Goal: Task Accomplishment & Management: Use online tool/utility

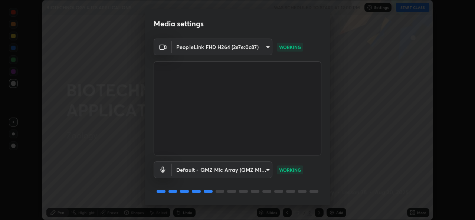
scroll to position [23, 0]
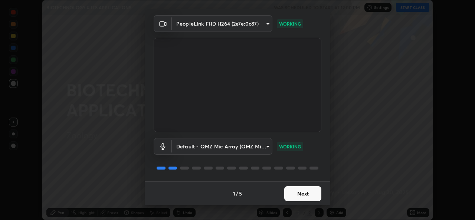
click at [299, 191] on button "Next" at bounding box center [302, 193] width 37 height 15
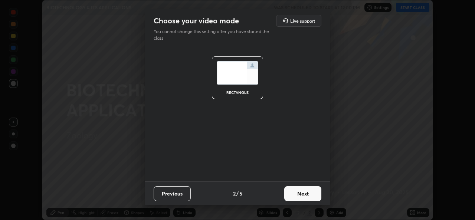
scroll to position [0, 0]
click at [299, 187] on button "Next" at bounding box center [302, 193] width 37 height 15
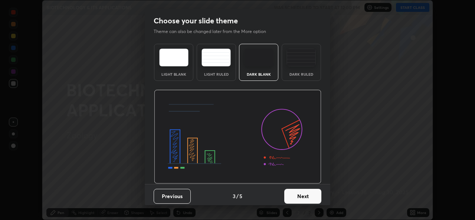
click at [300, 191] on button "Next" at bounding box center [302, 196] width 37 height 15
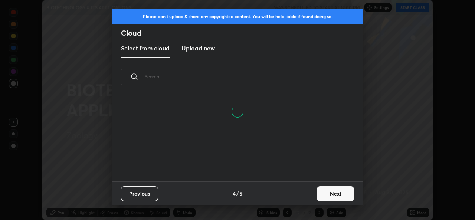
click at [323, 191] on button "Next" at bounding box center [335, 193] width 37 height 15
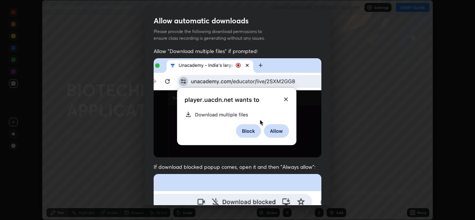
click at [281, 125] on img at bounding box center [238, 107] width 168 height 99
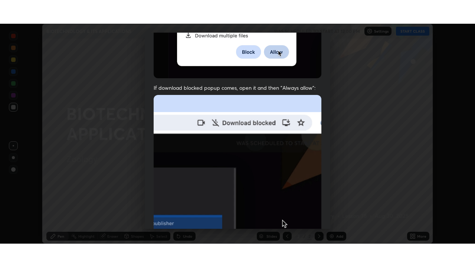
scroll to position [175, 0]
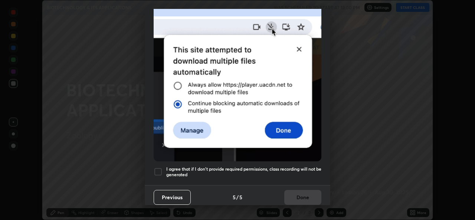
click at [292, 167] on h5 "I agree that if I don't provide required permissions, class recording will not …" at bounding box center [243, 172] width 155 height 12
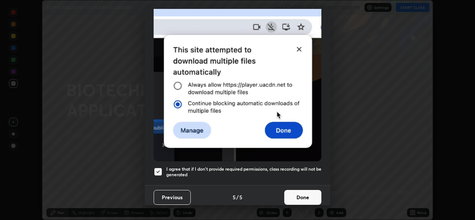
click at [301, 193] on button "Done" at bounding box center [302, 197] width 37 height 15
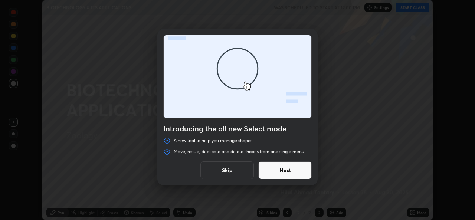
click at [233, 168] on button "Skip" at bounding box center [226, 170] width 53 height 18
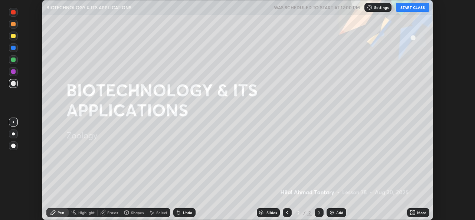
click at [409, 8] on button "START CLASS" at bounding box center [412, 7] width 33 height 9
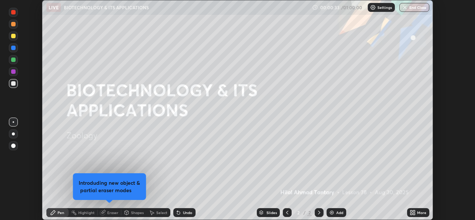
click at [13, 134] on div at bounding box center [13, 133] width 3 height 3
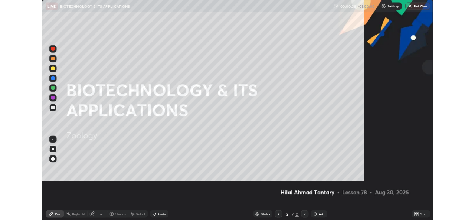
scroll to position [267, 475]
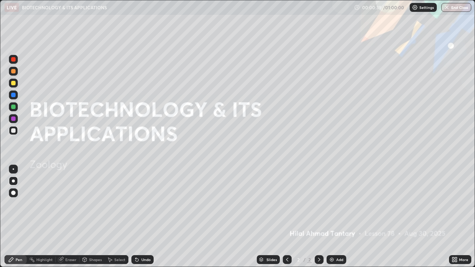
click at [455, 220] on icon at bounding box center [455, 260] width 6 height 6
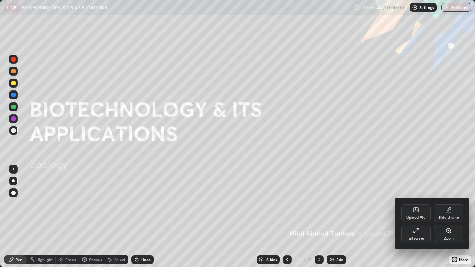
click at [414, 220] on div "Full screen" at bounding box center [416, 234] width 30 height 18
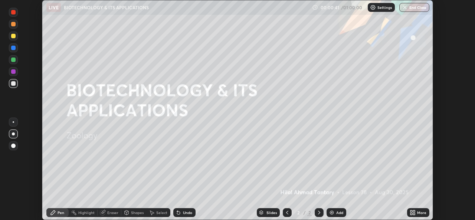
scroll to position [36883, 36628]
click at [138, 211] on div "Shapes" at bounding box center [137, 213] width 13 height 4
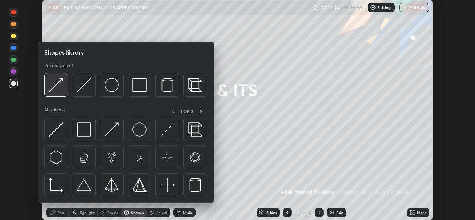
click at [57, 93] on div at bounding box center [56, 85] width 24 height 24
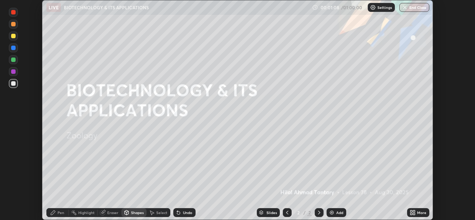
click at [60, 212] on div "Pen" at bounding box center [61, 213] width 7 height 4
click at [331, 212] on img at bounding box center [332, 213] width 6 height 6
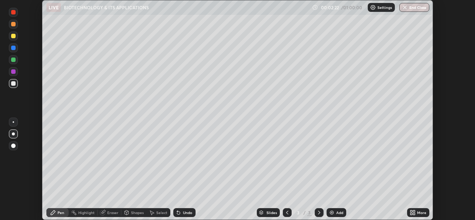
click at [13, 51] on div at bounding box center [13, 47] width 9 height 9
click at [13, 36] on div at bounding box center [13, 36] width 4 height 4
click at [135, 213] on div "Shapes" at bounding box center [137, 213] width 13 height 4
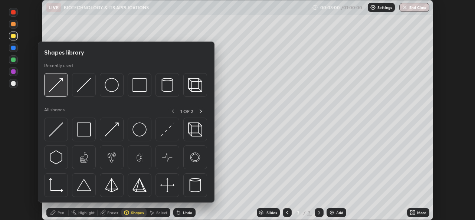
click at [59, 88] on img at bounding box center [56, 85] width 14 height 14
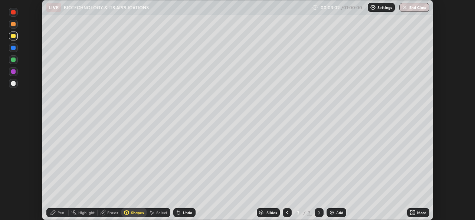
click at [56, 213] on div "Pen" at bounding box center [57, 212] width 22 height 9
click at [126, 212] on icon at bounding box center [127, 211] width 4 height 1
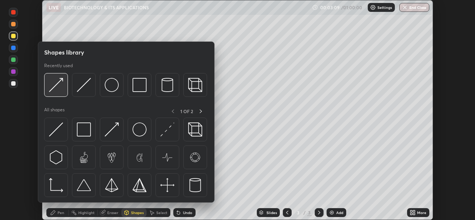
click at [56, 92] on img at bounding box center [56, 85] width 14 height 14
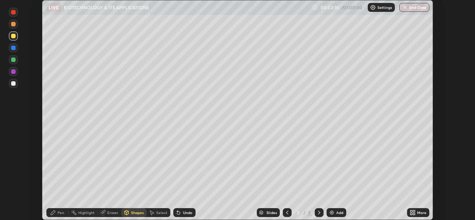
click at [58, 212] on div "Pen" at bounding box center [61, 213] width 7 height 4
click at [14, 61] on div at bounding box center [13, 60] width 4 height 4
click at [13, 16] on div at bounding box center [13, 12] width 9 height 9
click at [13, 58] on div at bounding box center [13, 60] width 4 height 4
click at [12, 35] on div at bounding box center [13, 36] width 4 height 4
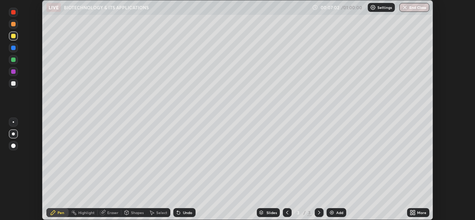
click at [336, 214] on div "Add" at bounding box center [339, 213] width 7 height 4
click at [180, 214] on icon at bounding box center [178, 213] width 6 height 6
click at [138, 214] on div "Shapes" at bounding box center [137, 213] width 13 height 4
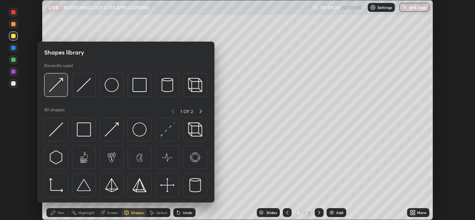
click at [61, 88] on img at bounding box center [56, 85] width 14 height 14
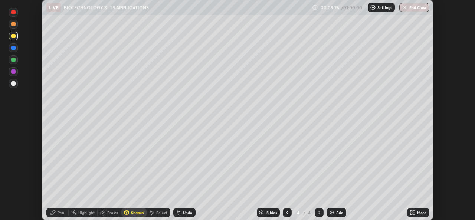
click at [66, 213] on div "Pen" at bounding box center [57, 212] width 22 height 9
click at [13, 83] on div at bounding box center [13, 83] width 4 height 4
click at [13, 49] on div at bounding box center [13, 48] width 4 height 4
click at [188, 212] on div "Undo" at bounding box center [187, 213] width 9 height 4
click at [183, 217] on div "Undo" at bounding box center [184, 212] width 22 height 9
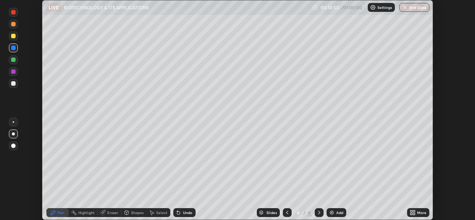
click at [183, 214] on div "Undo" at bounding box center [187, 213] width 9 height 4
click at [181, 210] on div "Undo" at bounding box center [184, 212] width 22 height 9
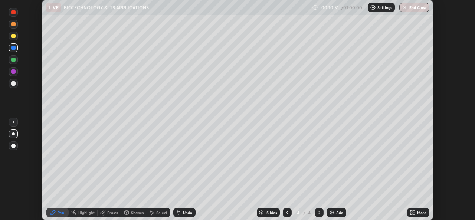
click at [181, 213] on div "Undo" at bounding box center [184, 212] width 22 height 9
click at [184, 213] on div "Undo" at bounding box center [187, 213] width 9 height 4
click at [14, 13] on div at bounding box center [13, 12] width 4 height 4
click at [330, 212] on img at bounding box center [332, 213] width 6 height 6
click at [134, 213] on div "Shapes" at bounding box center [137, 213] width 13 height 4
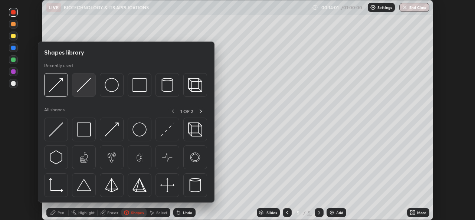
click at [83, 92] on img at bounding box center [84, 85] width 14 height 14
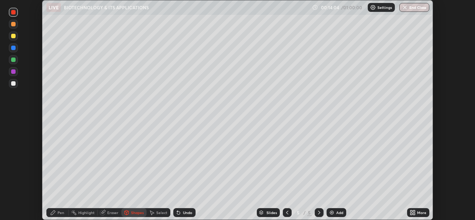
click at [60, 211] on div "Pen" at bounding box center [61, 213] width 7 height 4
click at [12, 49] on div at bounding box center [13, 48] width 4 height 4
click at [13, 72] on div at bounding box center [13, 71] width 4 height 4
click at [184, 214] on div "Undo" at bounding box center [187, 213] width 9 height 4
click at [183, 214] on div "Undo" at bounding box center [187, 213] width 9 height 4
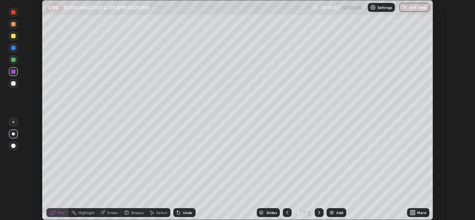
click at [183, 211] on div "Undo" at bounding box center [187, 213] width 9 height 4
click at [12, 48] on div at bounding box center [13, 48] width 4 height 4
click at [10, 60] on div at bounding box center [13, 59] width 9 height 9
click at [13, 85] on div at bounding box center [13, 83] width 4 height 4
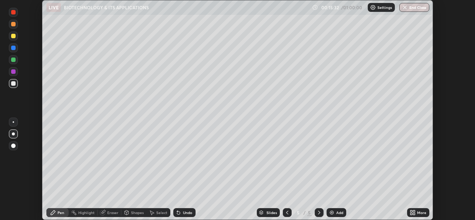
click at [12, 12] on div at bounding box center [13, 12] width 4 height 4
click at [14, 48] on div at bounding box center [13, 48] width 4 height 4
click at [13, 60] on div at bounding box center [13, 60] width 4 height 4
click at [13, 13] on div at bounding box center [13, 12] width 4 height 4
click at [12, 48] on div at bounding box center [13, 48] width 4 height 4
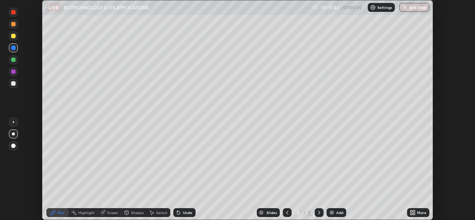
click at [183, 211] on div "Undo" at bounding box center [187, 213] width 9 height 4
click at [181, 214] on div "Undo" at bounding box center [184, 212] width 22 height 9
click at [13, 12] on div at bounding box center [13, 12] width 4 height 4
click at [13, 37] on div at bounding box center [13, 36] width 4 height 4
click at [12, 11] on div at bounding box center [13, 12] width 4 height 4
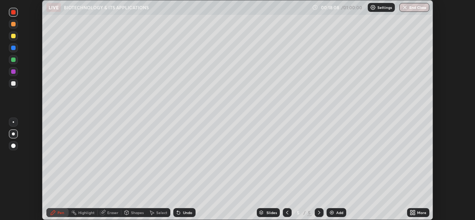
click at [15, 48] on div at bounding box center [13, 48] width 4 height 4
click at [287, 214] on icon at bounding box center [287, 213] width 2 height 4
click at [318, 212] on icon at bounding box center [319, 213] width 6 height 6
click at [331, 212] on img at bounding box center [332, 213] width 6 height 6
click at [183, 214] on div "Undo" at bounding box center [187, 213] width 9 height 4
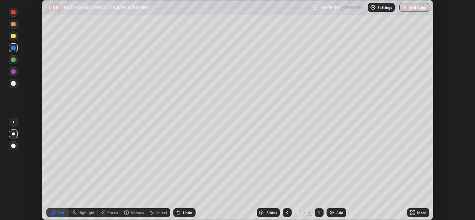
click at [183, 214] on div "Undo" at bounding box center [187, 213] width 9 height 4
click at [12, 36] on div at bounding box center [13, 36] width 4 height 4
click at [183, 219] on div "Undo" at bounding box center [182, 212] width 25 height 15
click at [11, 51] on div at bounding box center [13, 47] width 9 height 9
click at [286, 213] on icon at bounding box center [287, 213] width 6 height 6
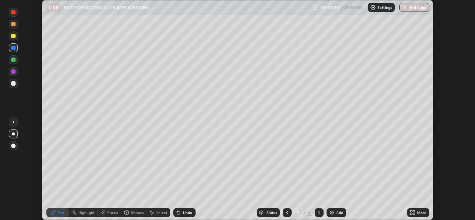
click at [318, 213] on icon at bounding box center [319, 213] width 6 height 6
click at [13, 36] on div at bounding box center [13, 36] width 4 height 4
click at [12, 24] on div at bounding box center [13, 24] width 4 height 4
click at [332, 212] on img at bounding box center [332, 213] width 6 height 6
click at [129, 210] on icon at bounding box center [127, 213] width 6 height 6
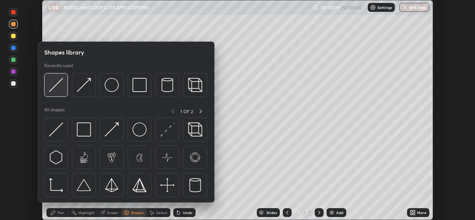
click at [57, 88] on img at bounding box center [56, 85] width 14 height 14
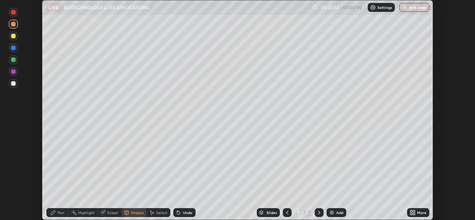
click at [56, 213] on icon at bounding box center [53, 213] width 6 height 6
click at [134, 212] on div "Shapes" at bounding box center [137, 213] width 13 height 4
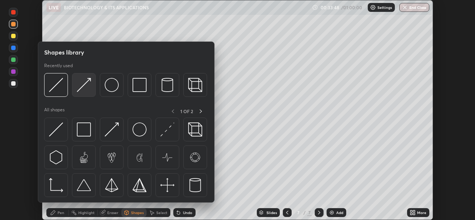
click at [86, 92] on div at bounding box center [84, 85] width 24 height 24
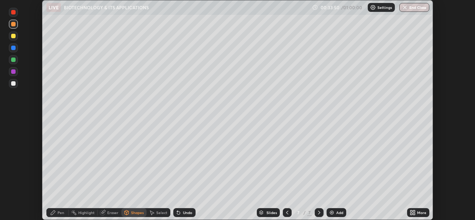
click at [58, 213] on div "Pen" at bounding box center [61, 213] width 7 height 4
click at [181, 215] on div "Undo" at bounding box center [184, 212] width 22 height 9
click at [181, 213] on div "Undo" at bounding box center [184, 212] width 22 height 9
click at [133, 217] on div "Shapes" at bounding box center [133, 212] width 25 height 9
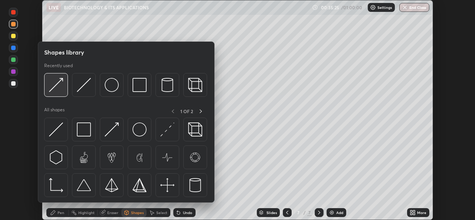
click at [60, 92] on div at bounding box center [56, 85] width 24 height 24
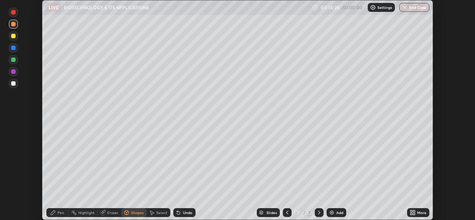
click at [56, 214] on icon at bounding box center [53, 213] width 6 height 6
click at [13, 48] on div at bounding box center [13, 48] width 4 height 4
click at [13, 13] on div at bounding box center [13, 12] width 4 height 4
click at [329, 211] on img at bounding box center [332, 213] width 6 height 6
click at [12, 84] on div at bounding box center [13, 83] width 4 height 4
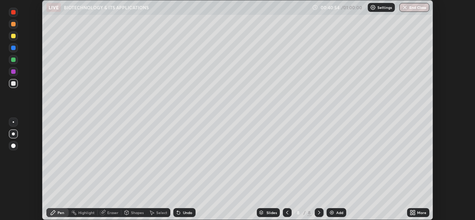
click at [134, 213] on div "Shapes" at bounding box center [137, 213] width 13 height 4
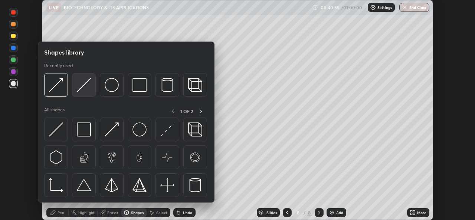
click at [83, 88] on img at bounding box center [84, 85] width 14 height 14
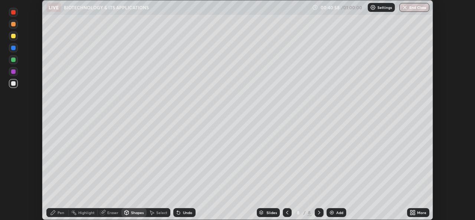
click at [53, 213] on icon at bounding box center [53, 212] width 4 height 4
click at [181, 210] on div "Undo" at bounding box center [184, 212] width 22 height 9
click at [181, 212] on div "Undo" at bounding box center [184, 212] width 22 height 9
click at [182, 210] on div "Undo" at bounding box center [184, 212] width 22 height 9
click at [13, 48] on div at bounding box center [13, 48] width 4 height 4
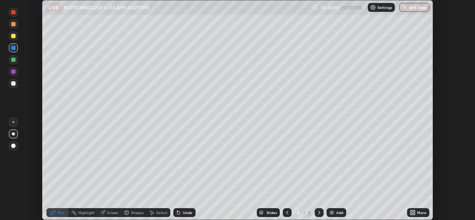
click at [131, 213] on div "Shapes" at bounding box center [137, 213] width 13 height 4
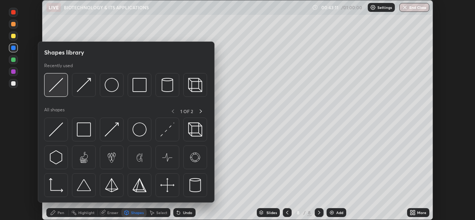
click at [55, 91] on img at bounding box center [56, 85] width 14 height 14
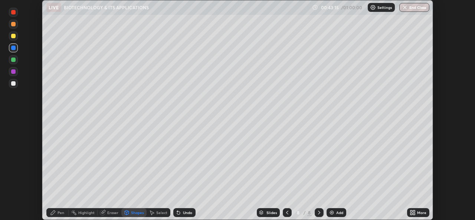
click at [59, 213] on div "Pen" at bounding box center [61, 213] width 7 height 4
click at [12, 38] on div at bounding box center [13, 36] width 4 height 4
click at [136, 214] on div "Shapes" at bounding box center [137, 213] width 13 height 4
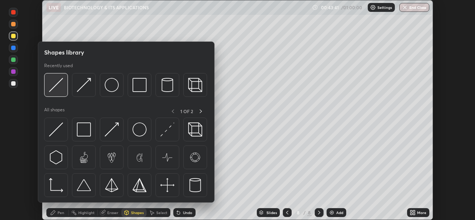
click at [59, 85] on img at bounding box center [56, 85] width 14 height 14
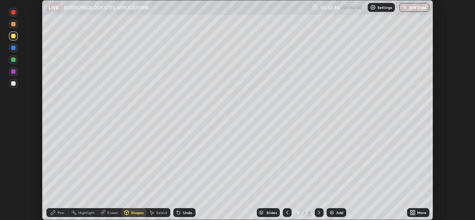
click at [59, 211] on div "Pen" at bounding box center [61, 213] width 7 height 4
click at [11, 47] on div at bounding box center [13, 48] width 4 height 4
click at [14, 14] on div at bounding box center [13, 12] width 4 height 4
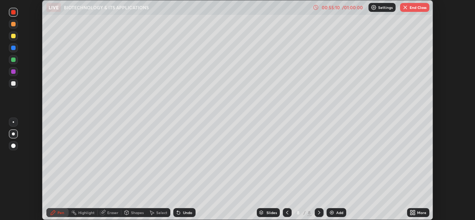
click at [318, 214] on icon at bounding box center [319, 213] width 6 height 6
click at [336, 214] on div "Add" at bounding box center [339, 213] width 7 height 4
click at [12, 47] on div at bounding box center [13, 48] width 4 height 4
click at [14, 37] on div at bounding box center [13, 36] width 4 height 4
click at [58, 214] on div "Pen" at bounding box center [61, 213] width 7 height 4
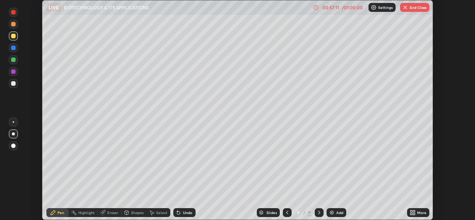
click at [13, 60] on div at bounding box center [13, 60] width 4 height 4
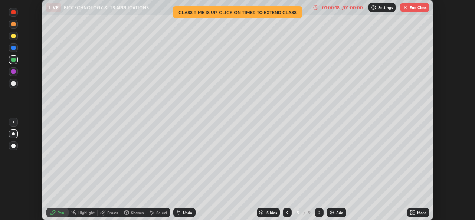
click at [12, 72] on div at bounding box center [13, 71] width 4 height 4
click at [13, 37] on div at bounding box center [13, 36] width 4 height 4
click at [14, 24] on div at bounding box center [13, 24] width 4 height 4
click at [319, 213] on icon at bounding box center [319, 213] width 6 height 6
click at [329, 213] on img at bounding box center [332, 213] width 6 height 6
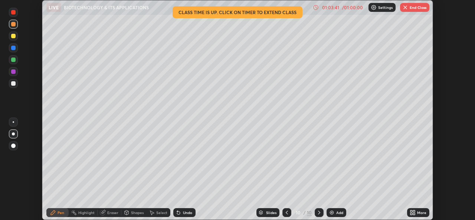
click at [140, 214] on div "Shapes" at bounding box center [137, 213] width 13 height 4
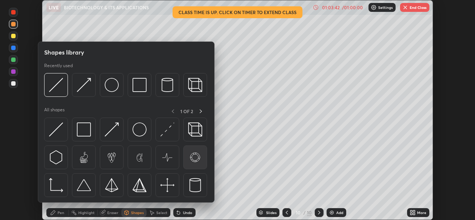
click at [194, 158] on img at bounding box center [195, 157] width 14 height 14
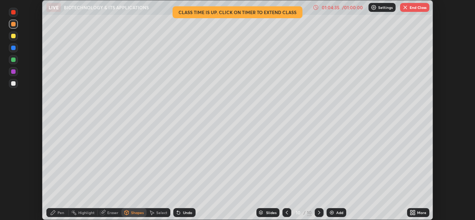
click at [413, 6] on button "End Class" at bounding box center [414, 7] width 29 height 9
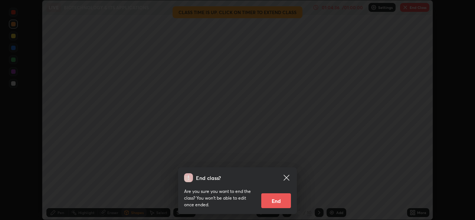
click at [273, 201] on button "End" at bounding box center [276, 200] width 30 height 15
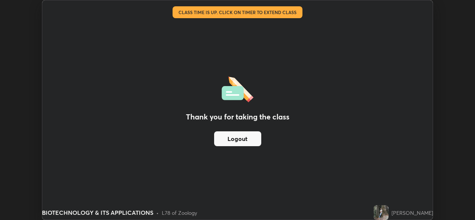
click at [412, 22] on div "Thank you for taking the class Logout" at bounding box center [237, 109] width 390 height 219
click at [240, 139] on button "Logout" at bounding box center [237, 138] width 47 height 15
